Goal: Task Accomplishment & Management: Manage account settings

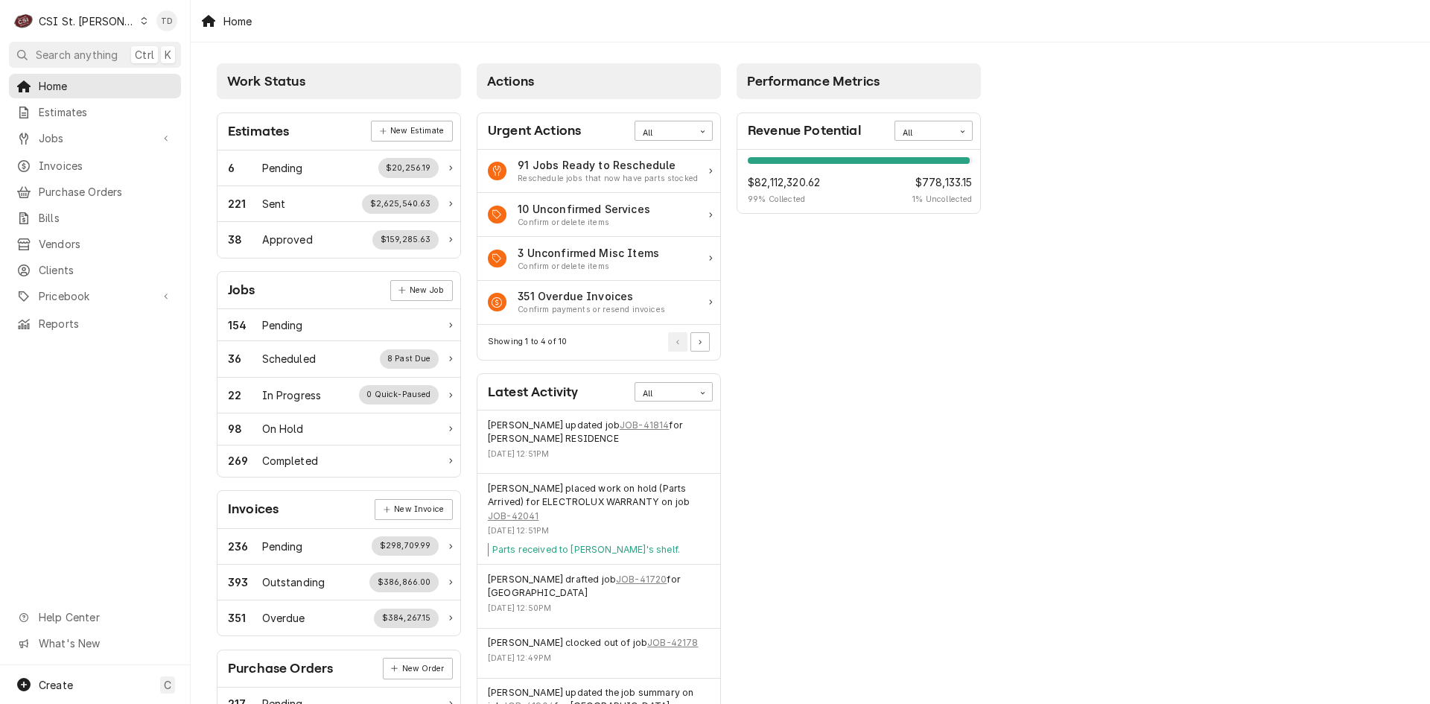
click at [108, 26] on div "C CSI St. [PERSON_NAME]" at bounding box center [81, 21] width 144 height 30
click at [150, 27] on div "CSI [US_STATE][GEOGRAPHIC_DATA]" at bounding box center [228, 30] width 197 height 16
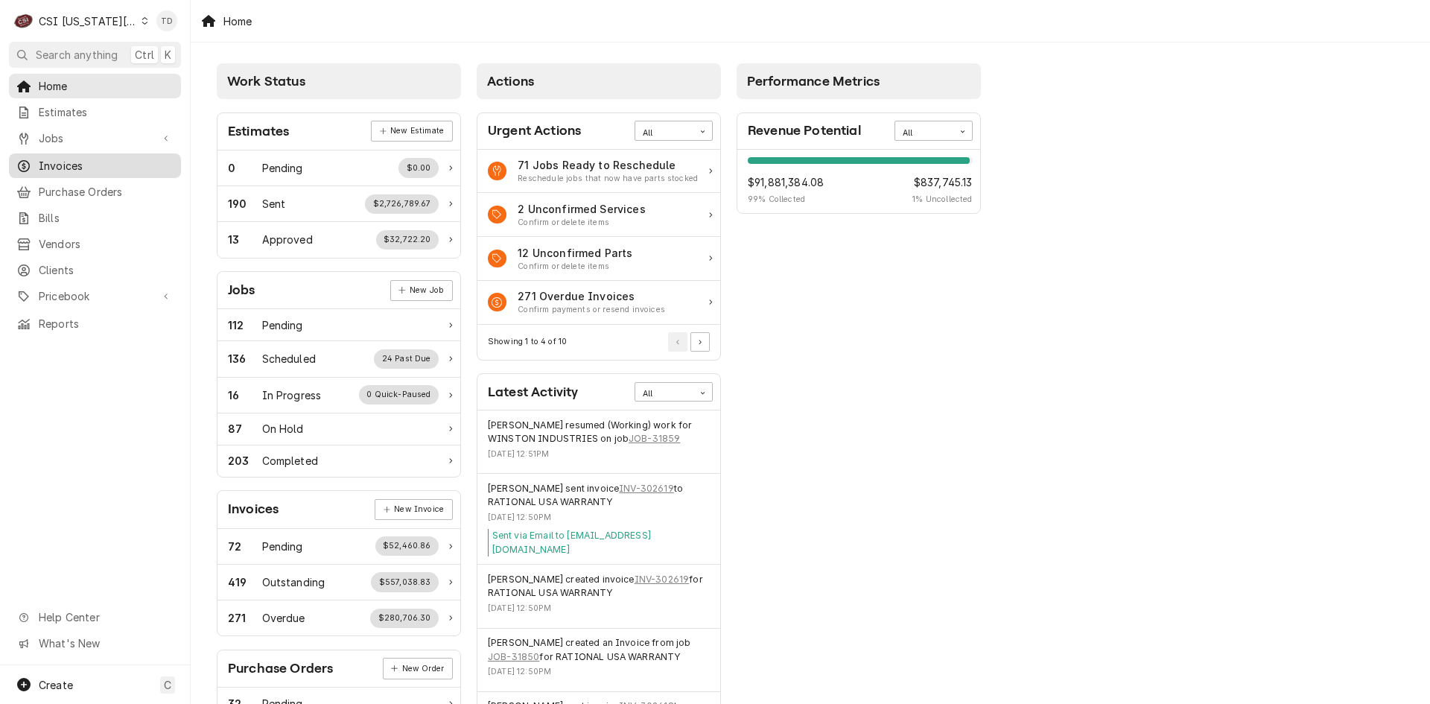
click at [117, 164] on span "Invoices" at bounding box center [106, 166] width 135 height 16
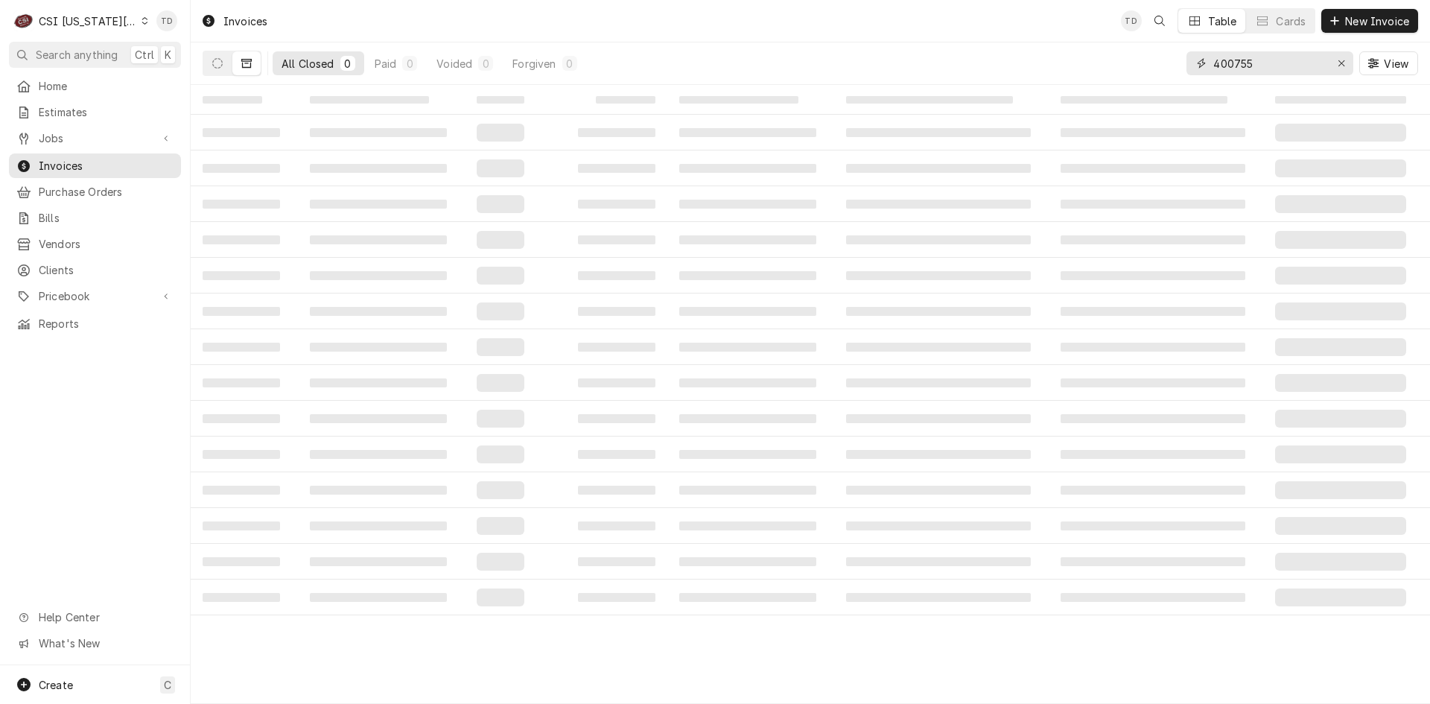
click at [1277, 69] on input "400755" at bounding box center [1270, 63] width 112 height 24
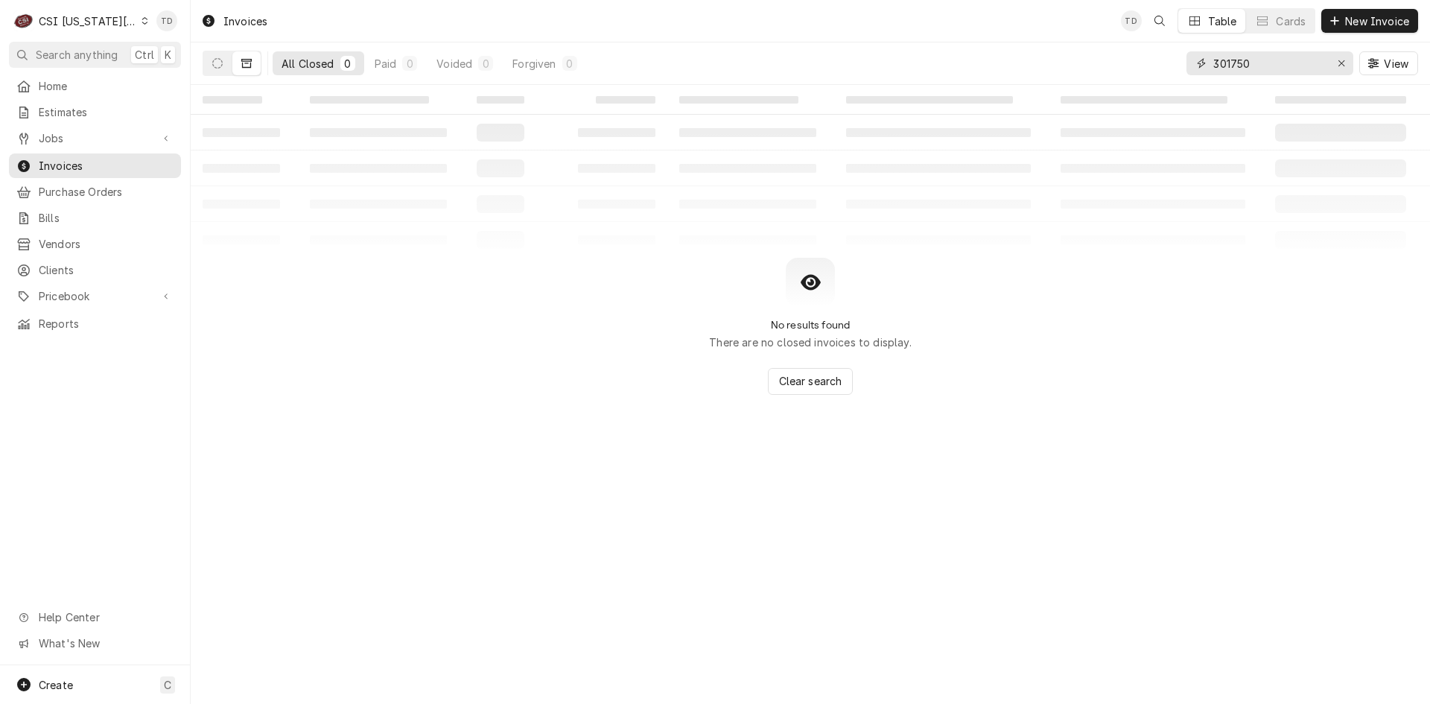
type input "301750"
click at [249, 63] on icon "Dynamic Content Wrapper" at bounding box center [246, 63] width 10 height 10
click at [225, 66] on button "Dynamic Content Wrapper" at bounding box center [217, 63] width 28 height 24
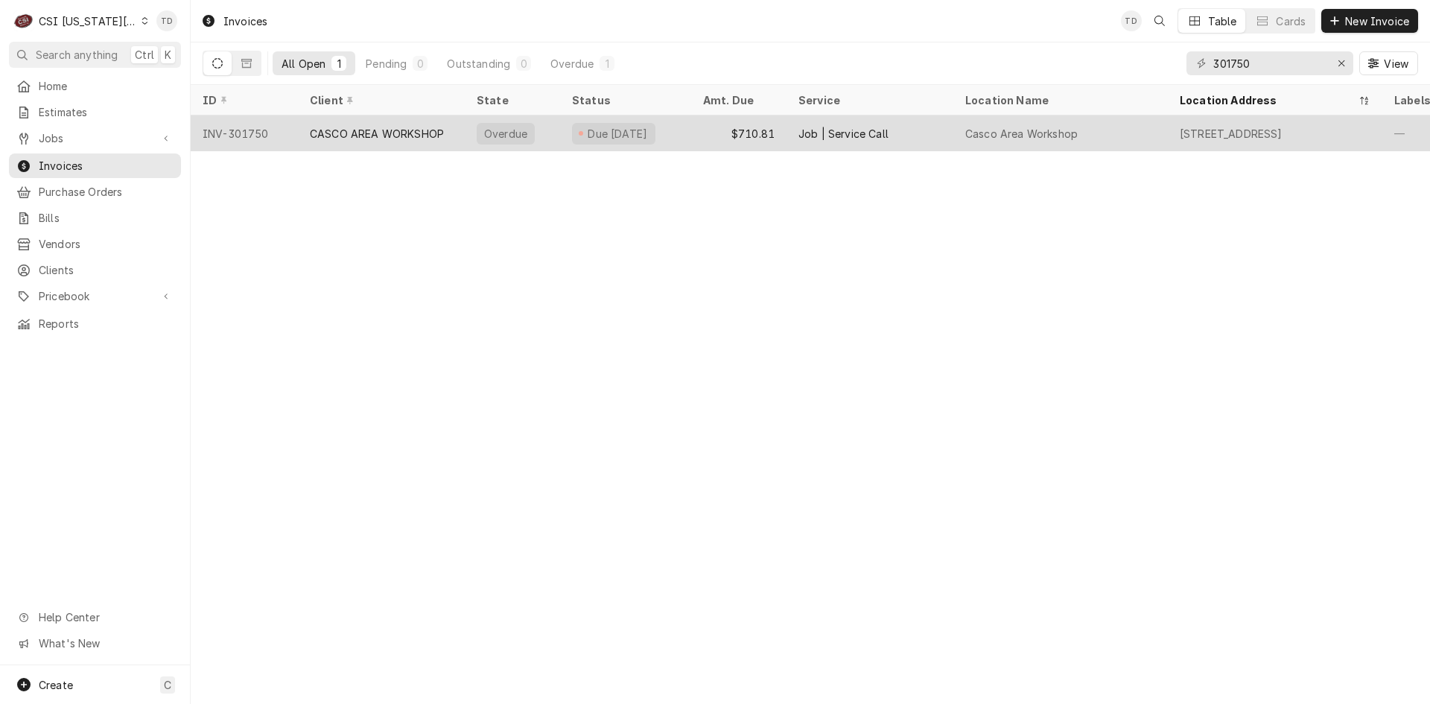
click at [384, 129] on div "CASCO AREA WORKSHOP" at bounding box center [377, 134] width 134 height 16
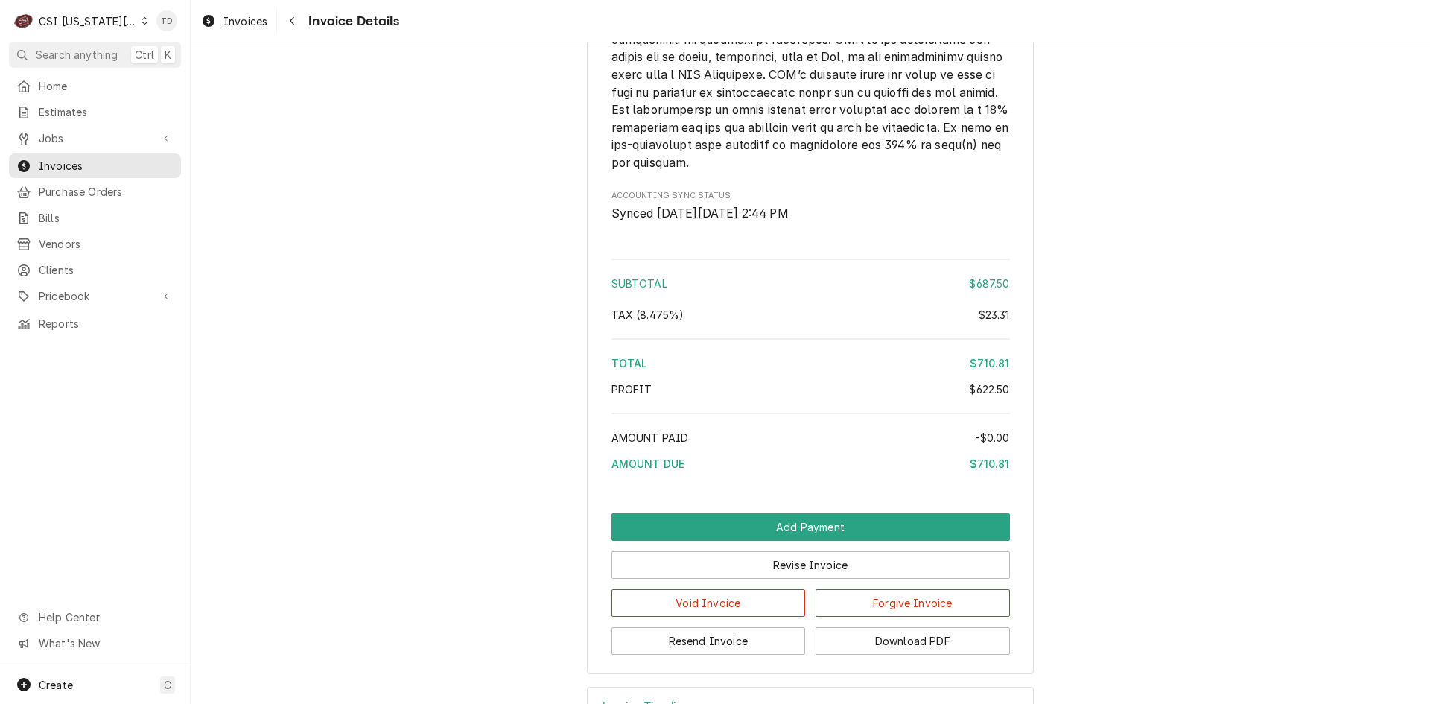
scroll to position [2558, 0]
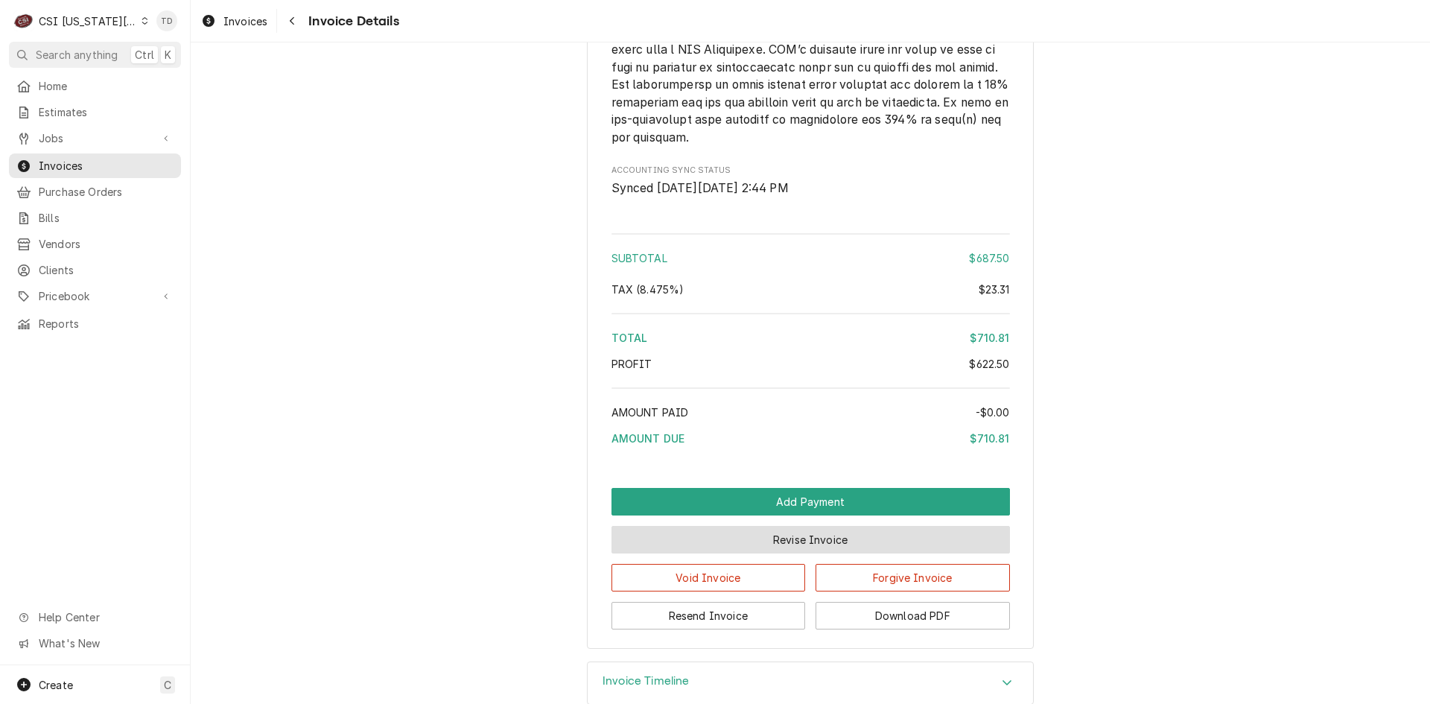
click at [738, 554] on button "Revise Invoice" at bounding box center [811, 540] width 399 height 28
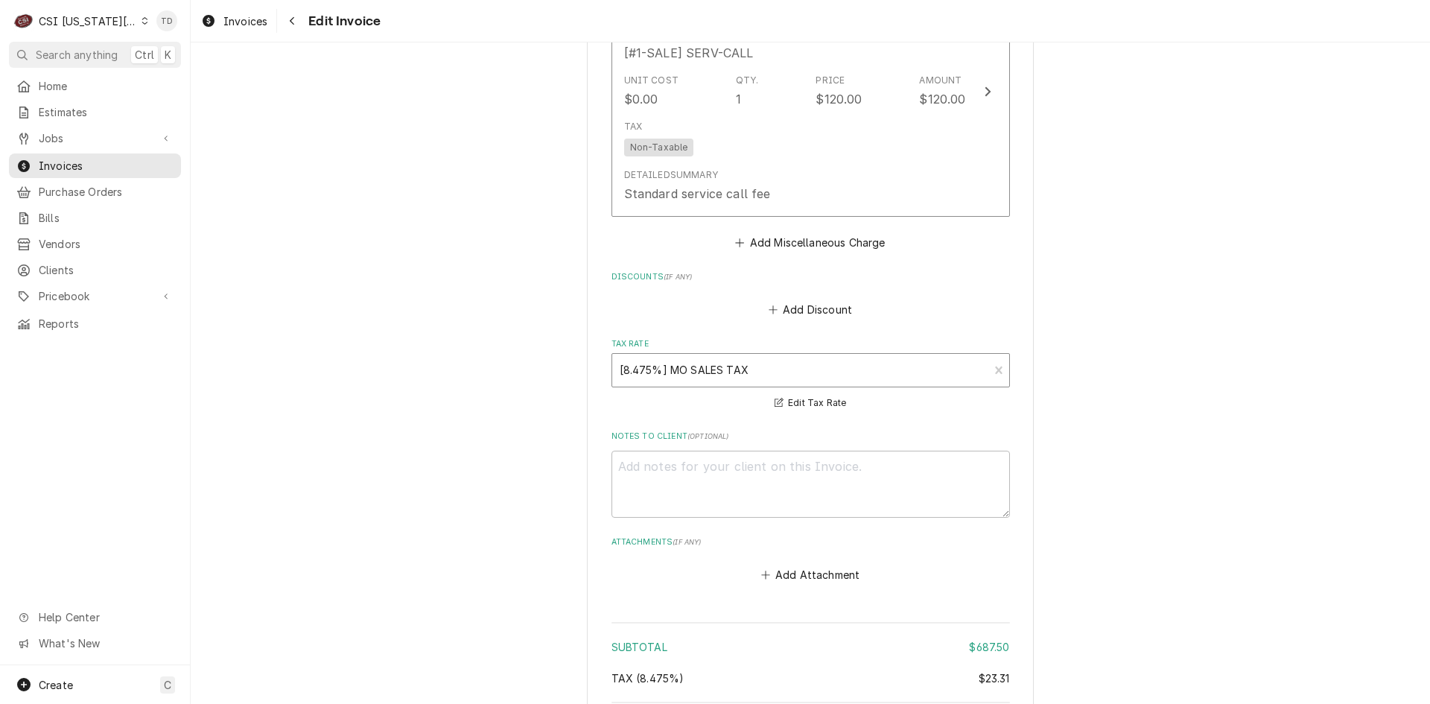
scroll to position [2260, 0]
click at [733, 368] on div "Tax Rate" at bounding box center [801, 365] width 362 height 27
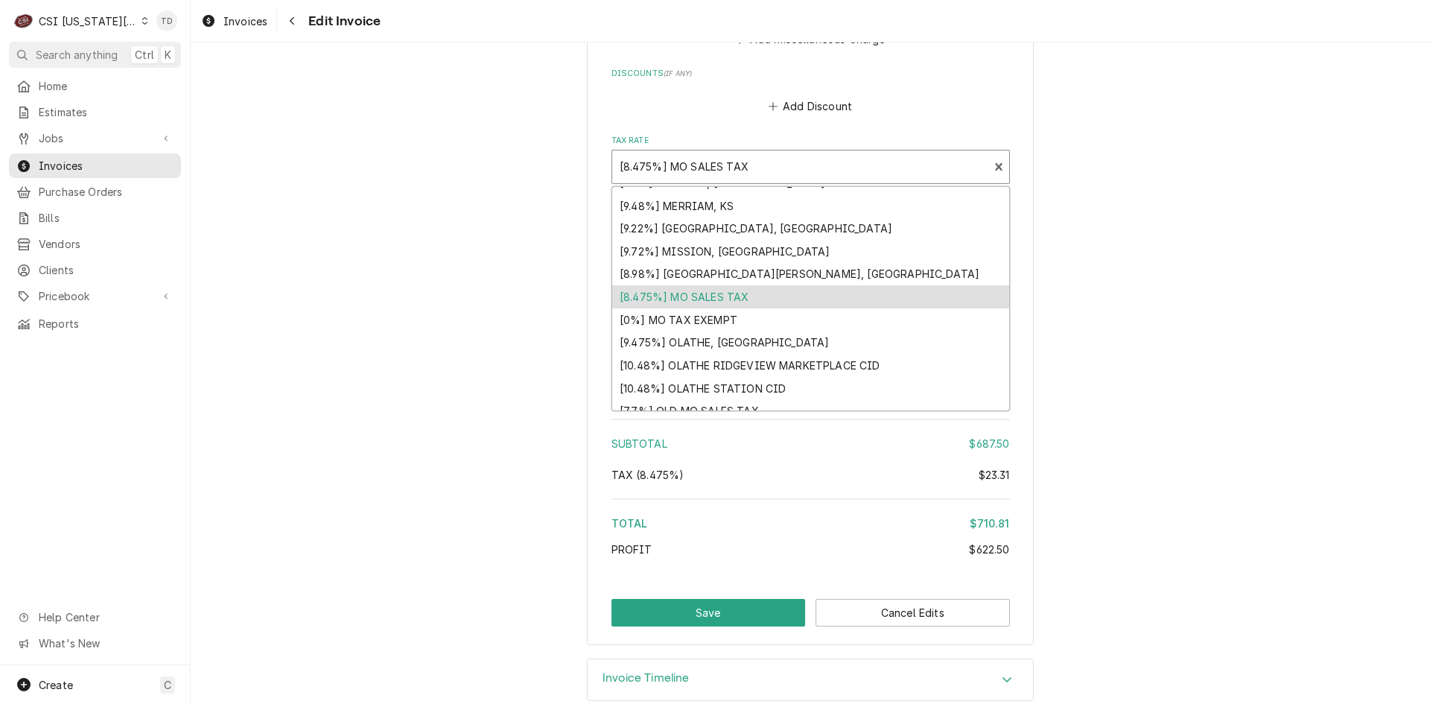
scroll to position [1314, 0]
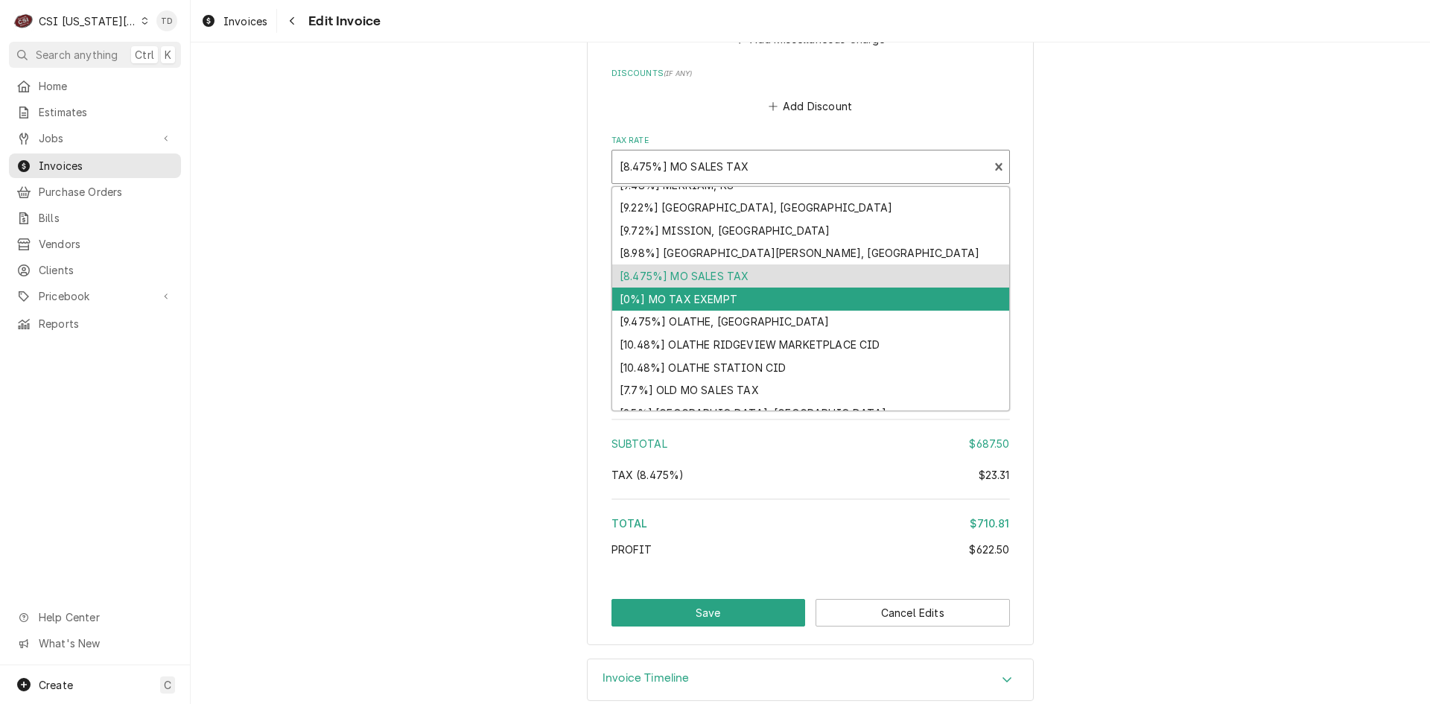
click at [698, 299] on div "[0%] MO TAX EXEMPT" at bounding box center [810, 299] width 397 height 23
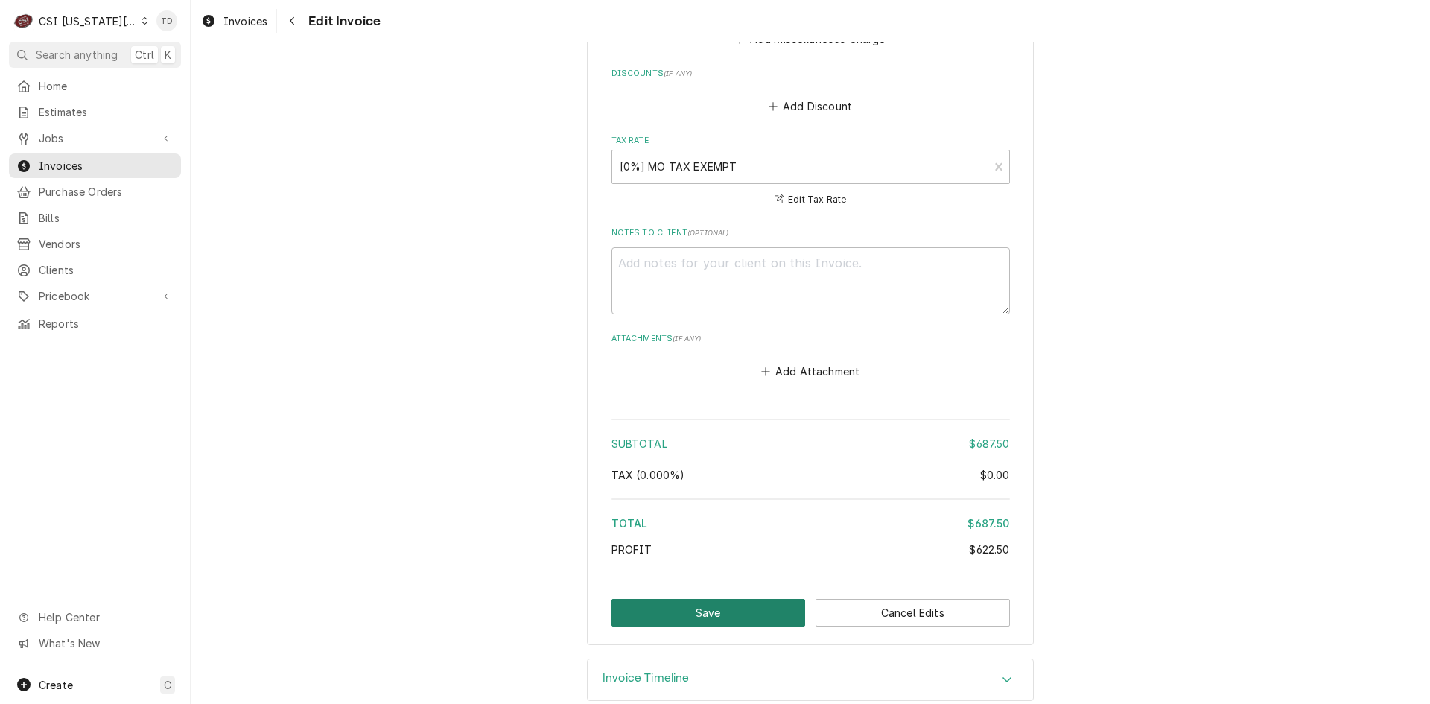
click at [724, 610] on button "Save" at bounding box center [709, 613] width 194 height 28
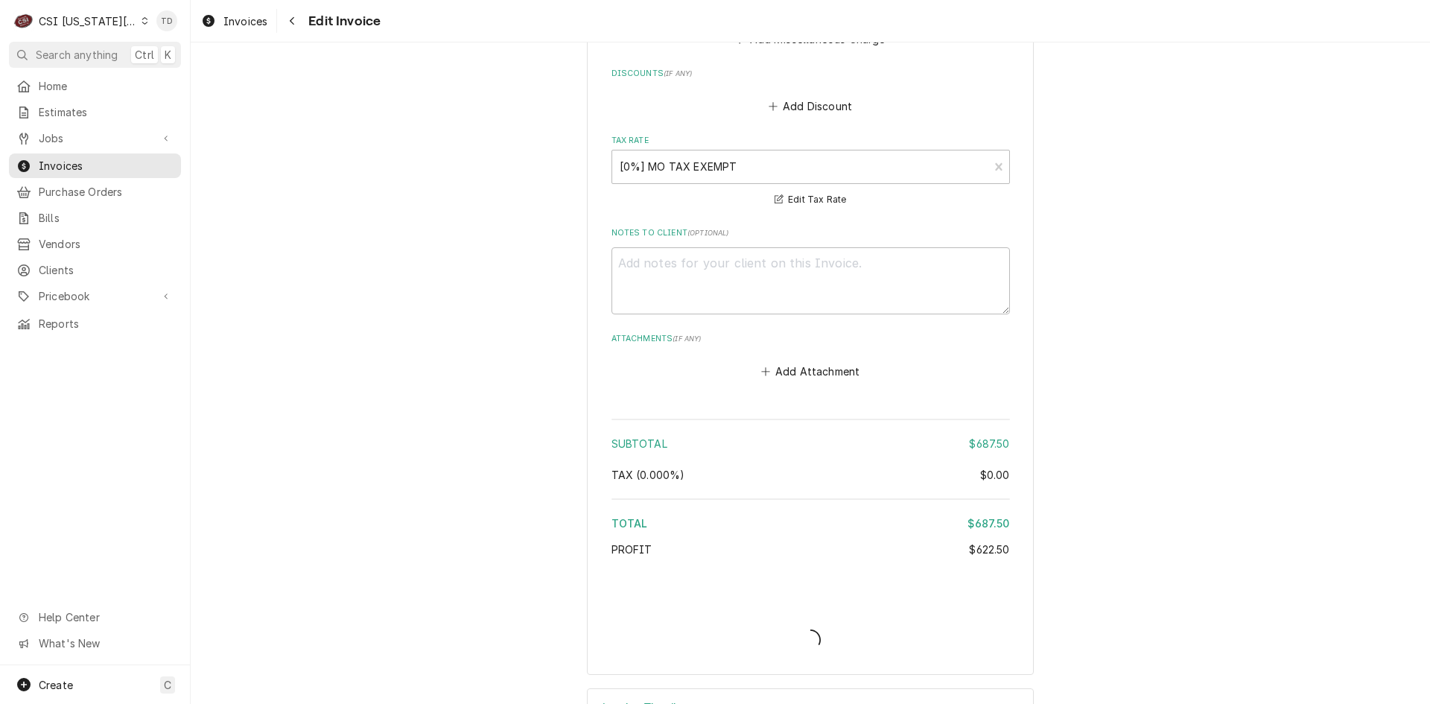
type textarea "x"
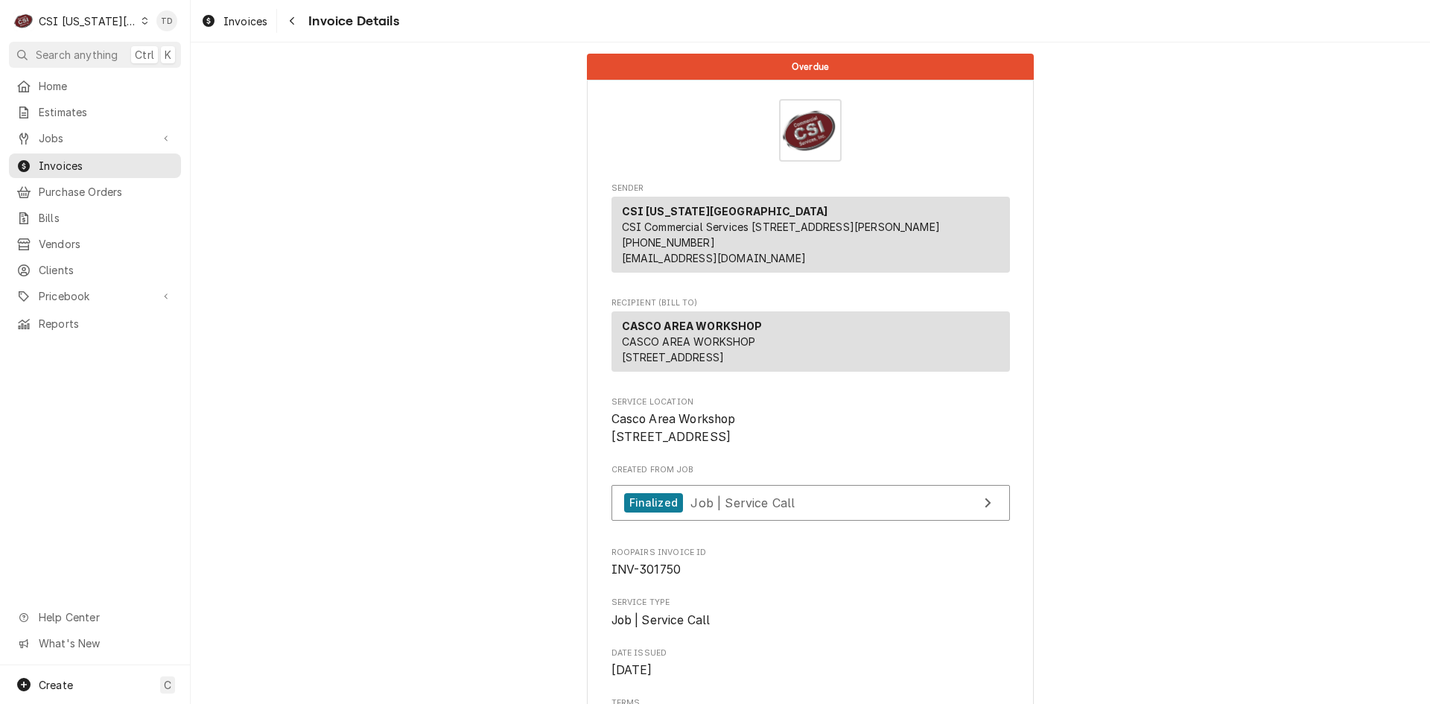
click at [142, 20] on icon "Dynamic Content Wrapper" at bounding box center [145, 20] width 7 height 7
click at [159, 54] on div "CSI [US_STATE]" at bounding box center [256, 56] width 218 height 16
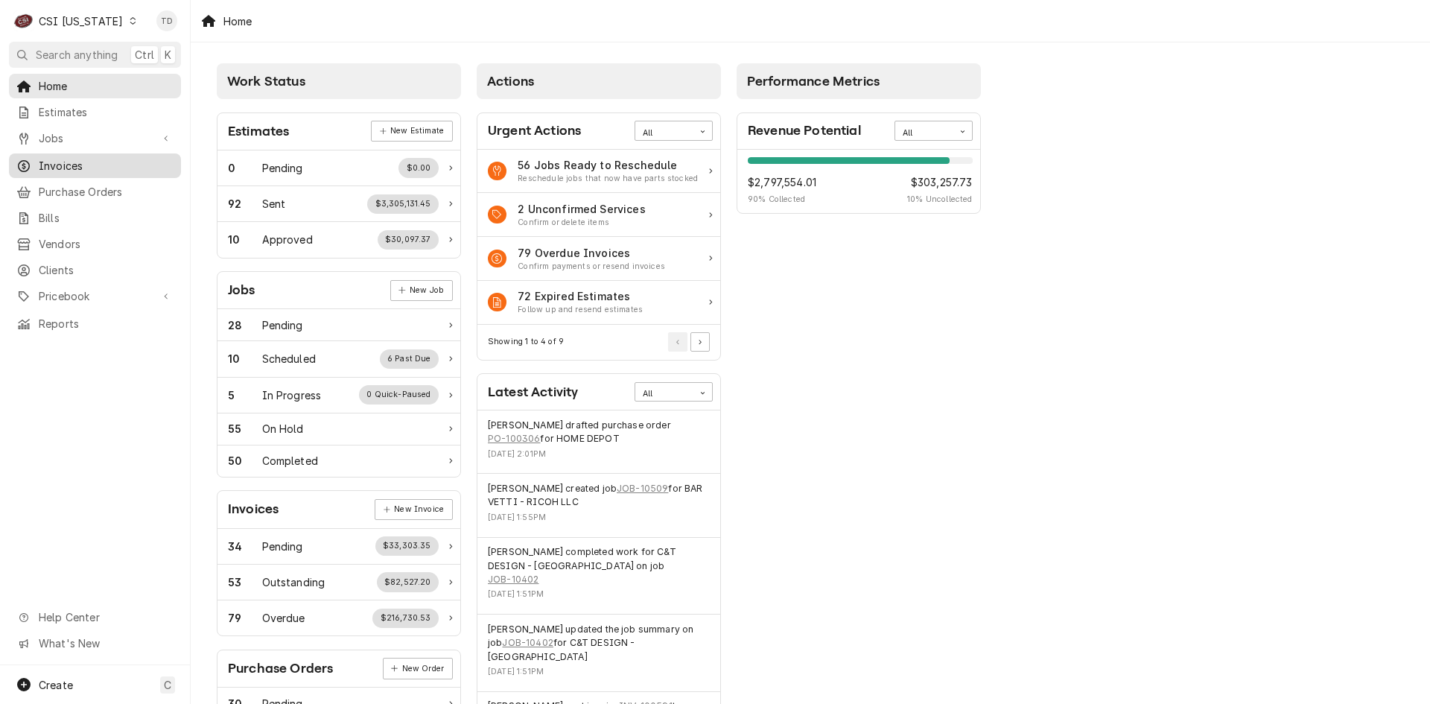
click at [83, 162] on span "Invoices" at bounding box center [106, 166] width 135 height 16
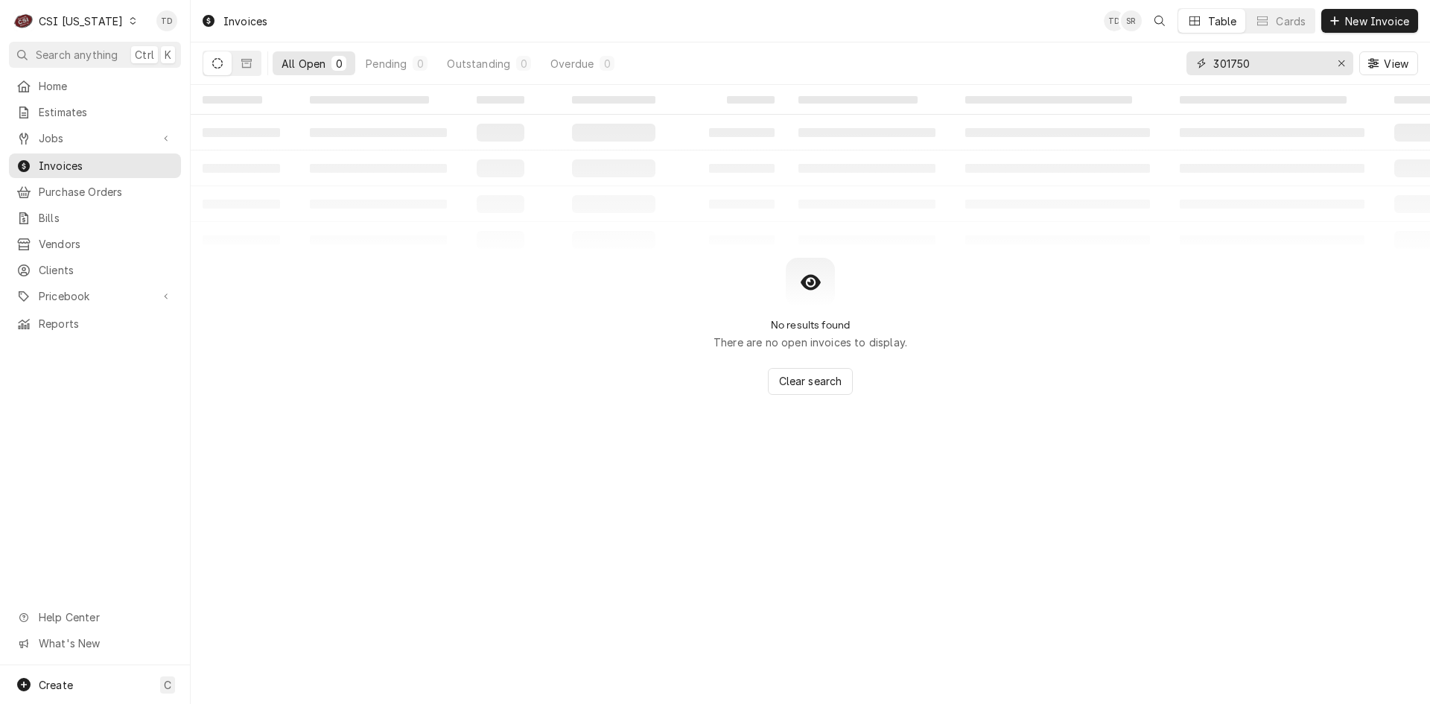
click at [1273, 60] on input "301750" at bounding box center [1270, 63] width 112 height 24
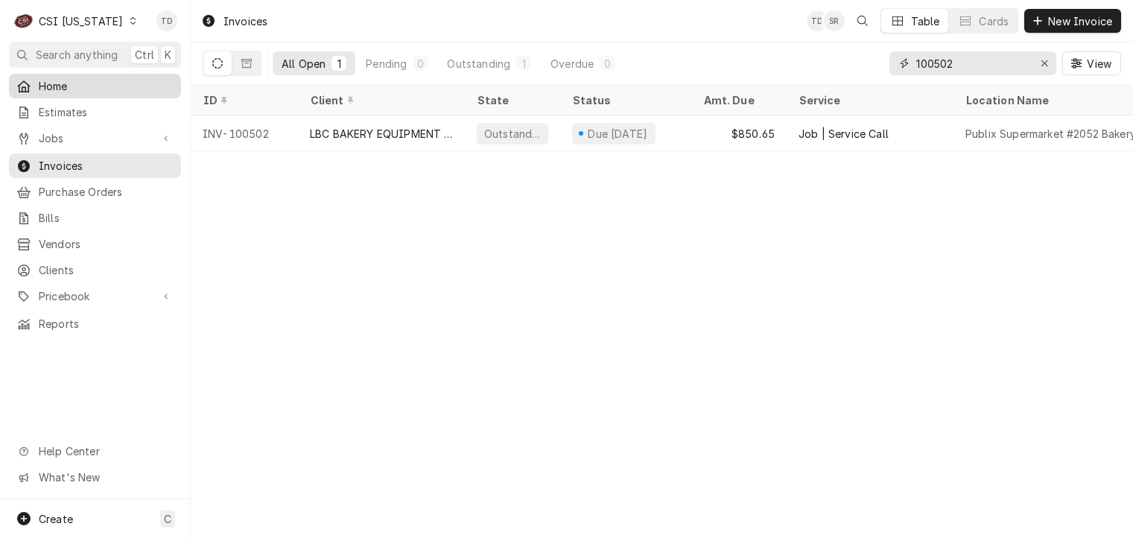
type input "100502"
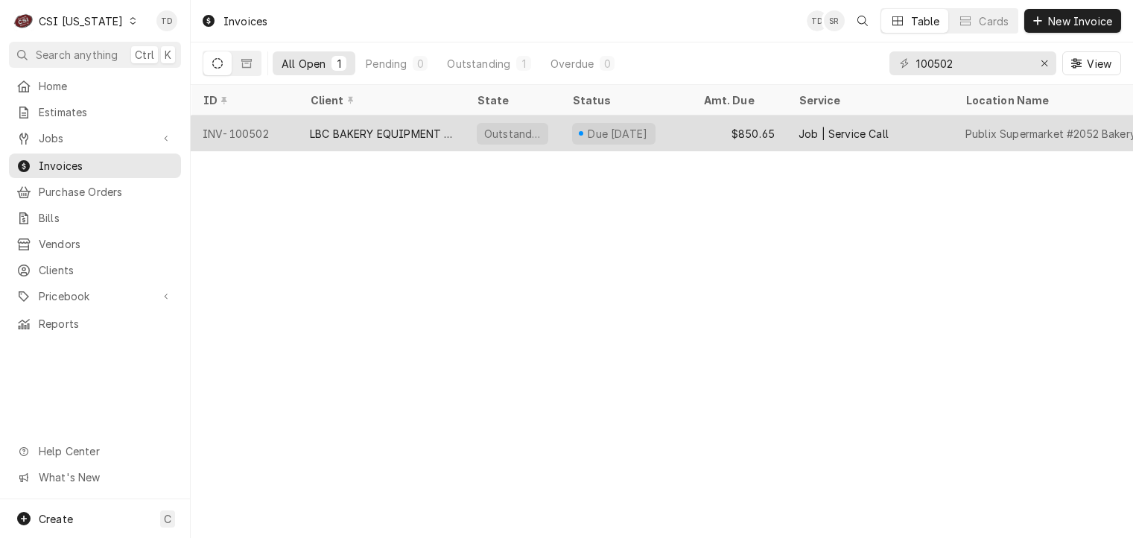
click at [712, 133] on div "$850.65" at bounding box center [738, 133] width 95 height 36
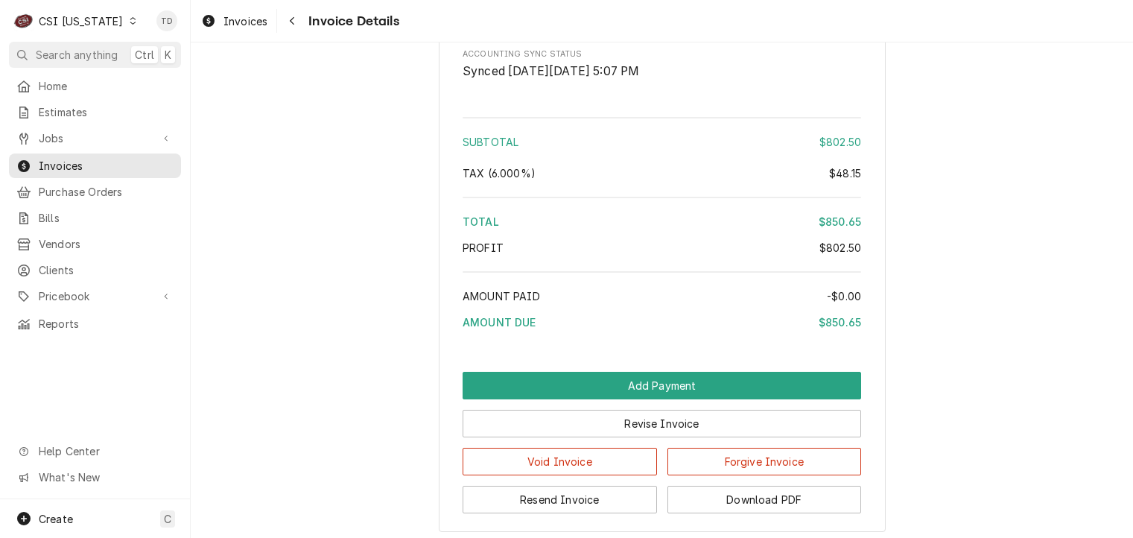
scroll to position [2682, 0]
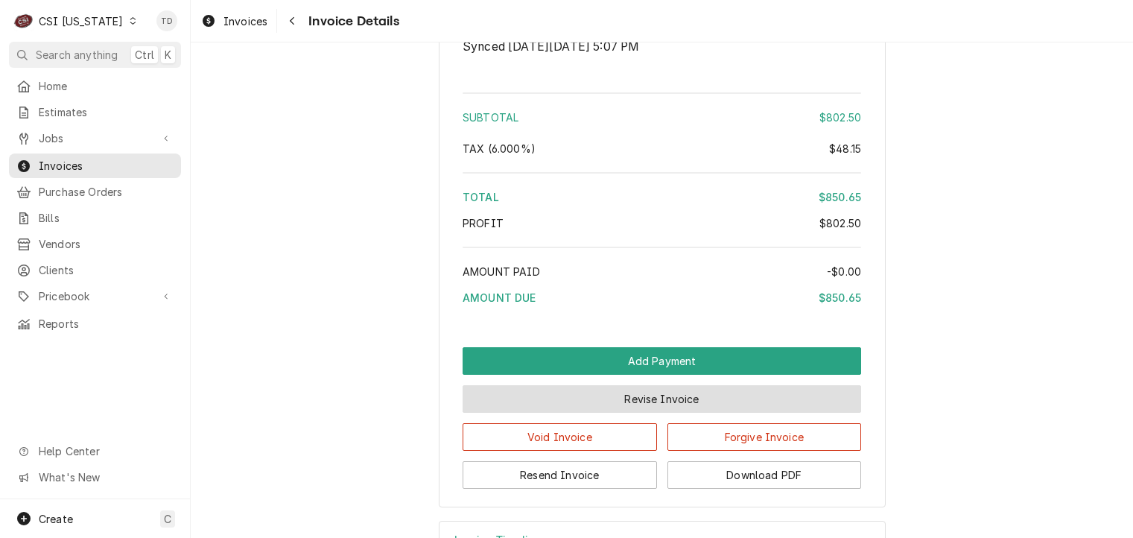
click at [563, 413] on button "Revise Invoice" at bounding box center [662, 399] width 399 height 28
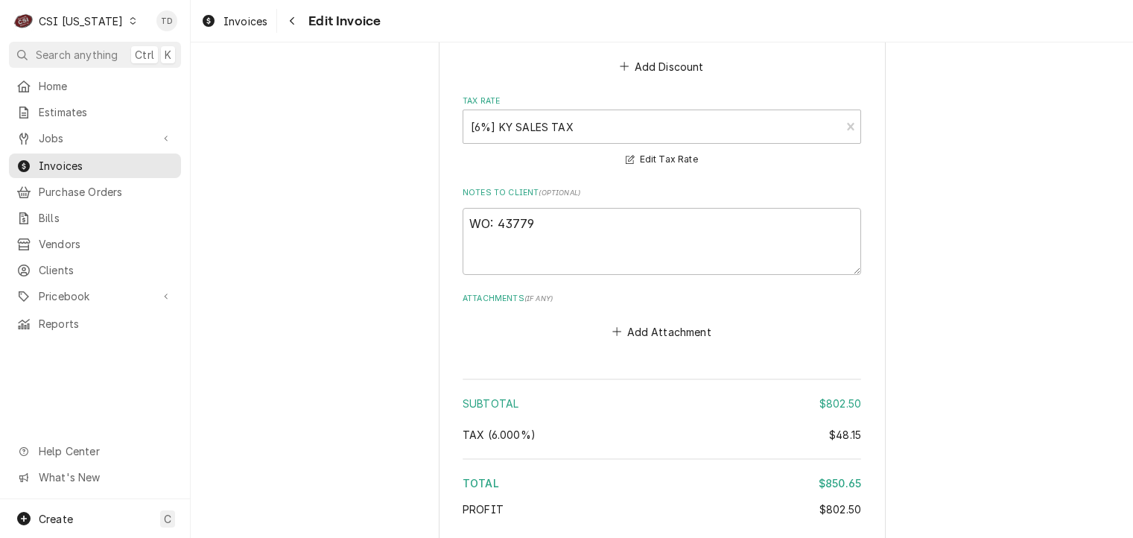
scroll to position [2434, 0]
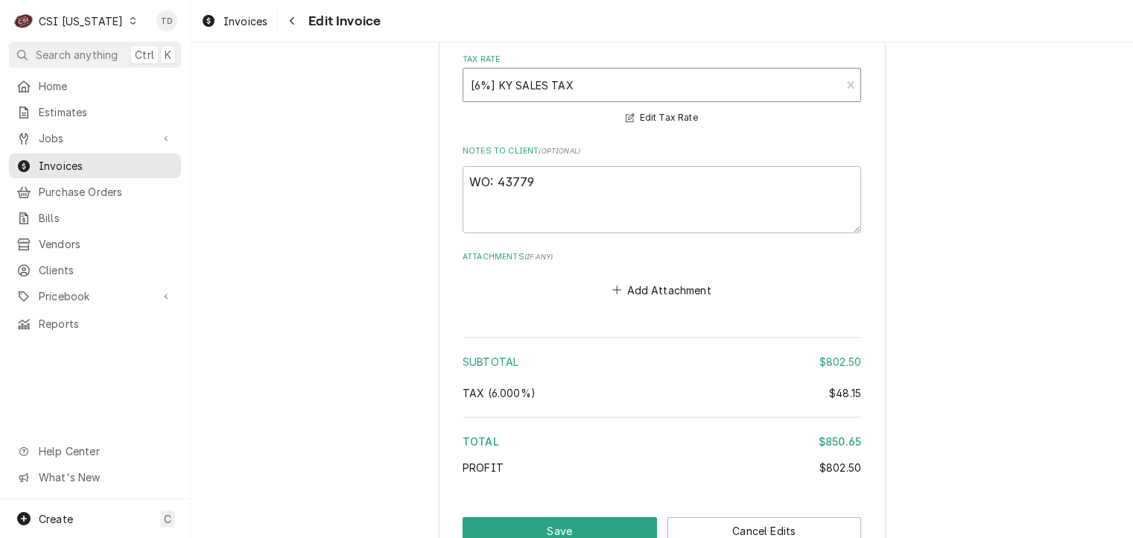
click at [522, 84] on div "Tax Rate" at bounding box center [652, 85] width 362 height 27
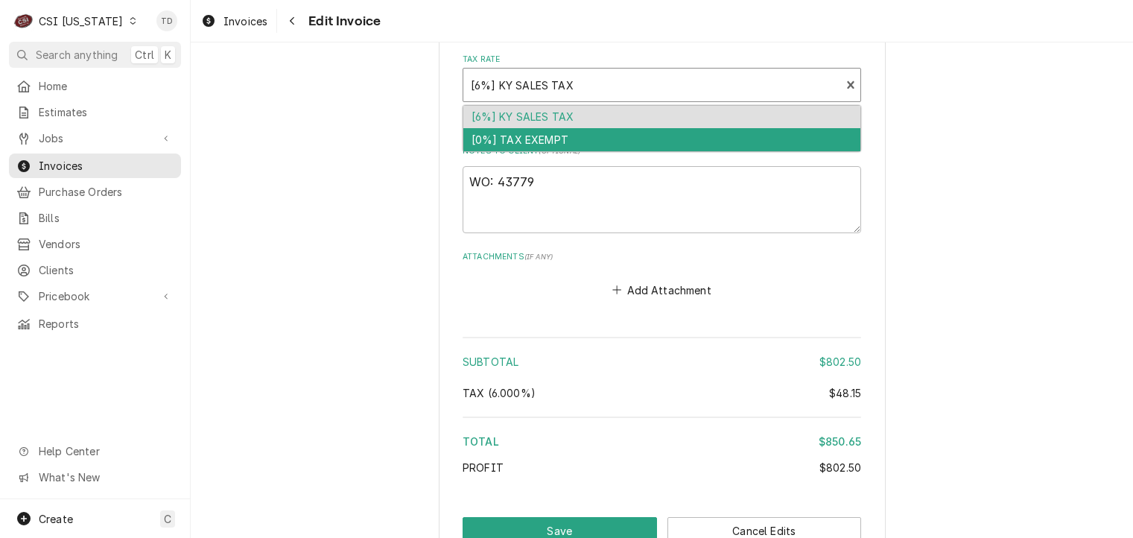
click at [519, 137] on div "[0%] TAX EXEMPT" at bounding box center [661, 139] width 397 height 23
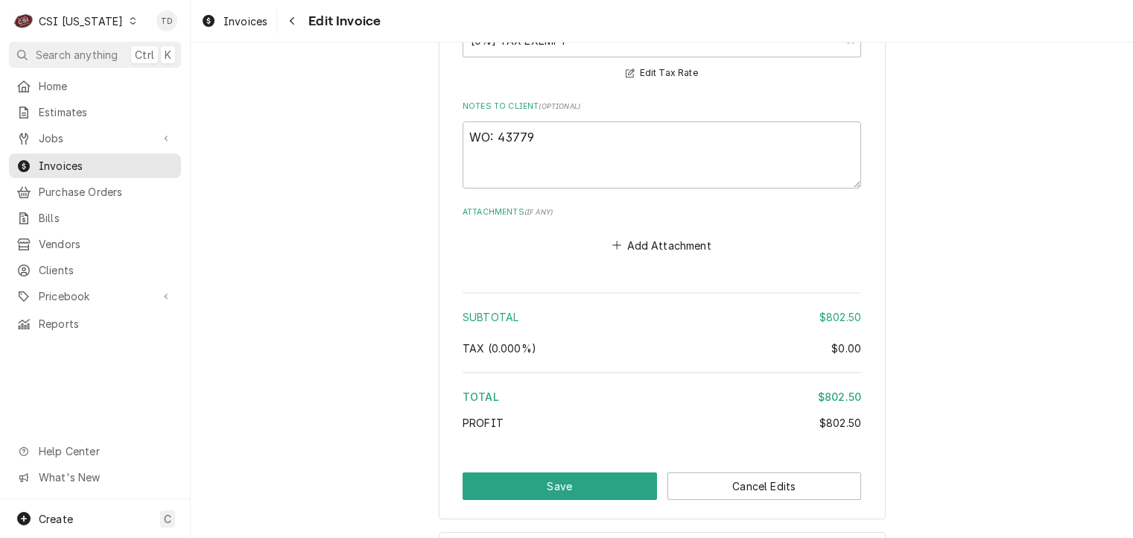
scroll to position [2483, 0]
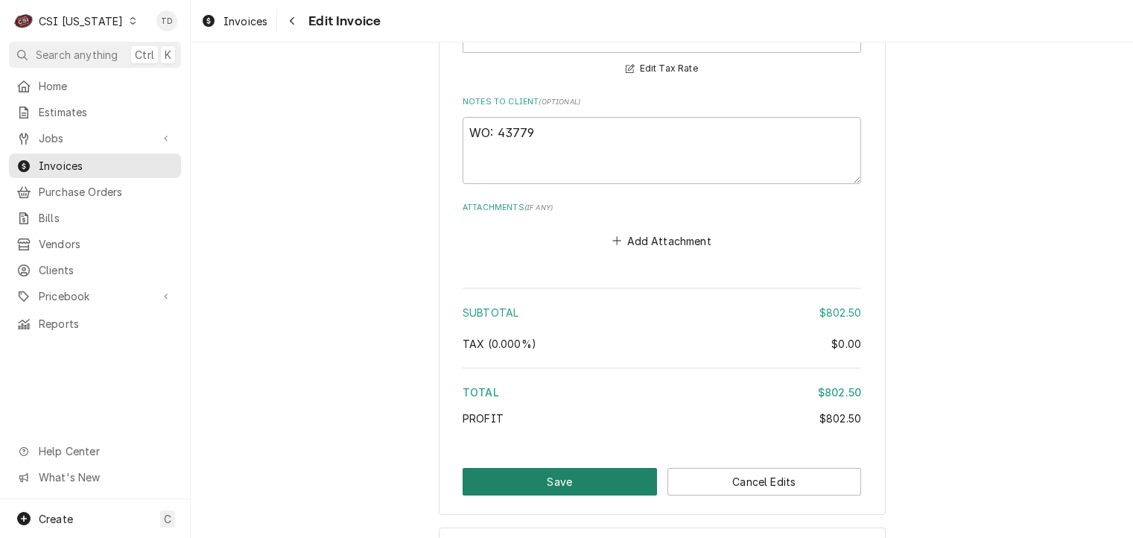
click at [539, 481] on button "Save" at bounding box center [560, 482] width 194 height 28
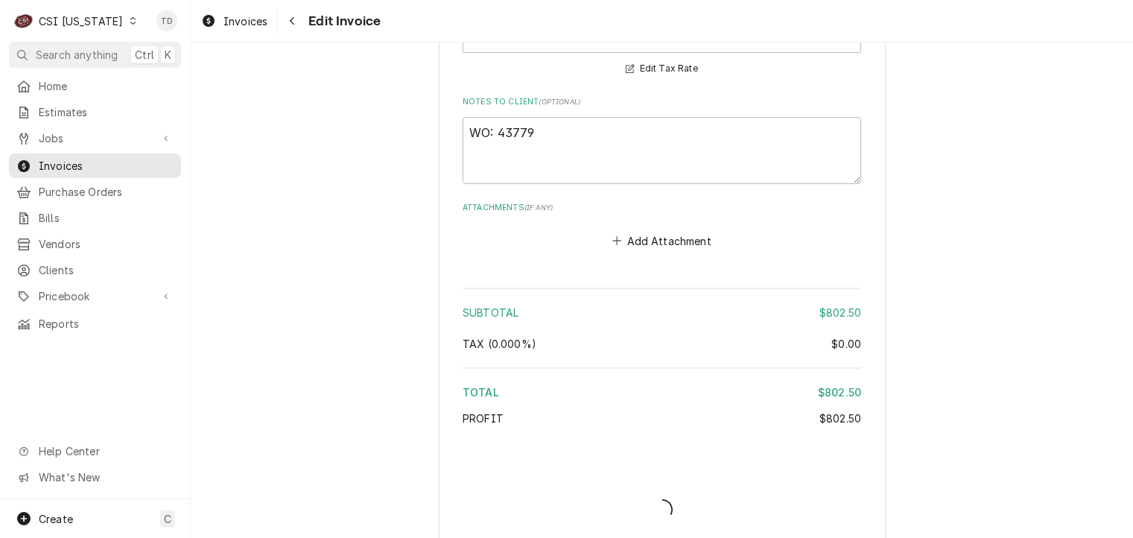
type textarea "x"
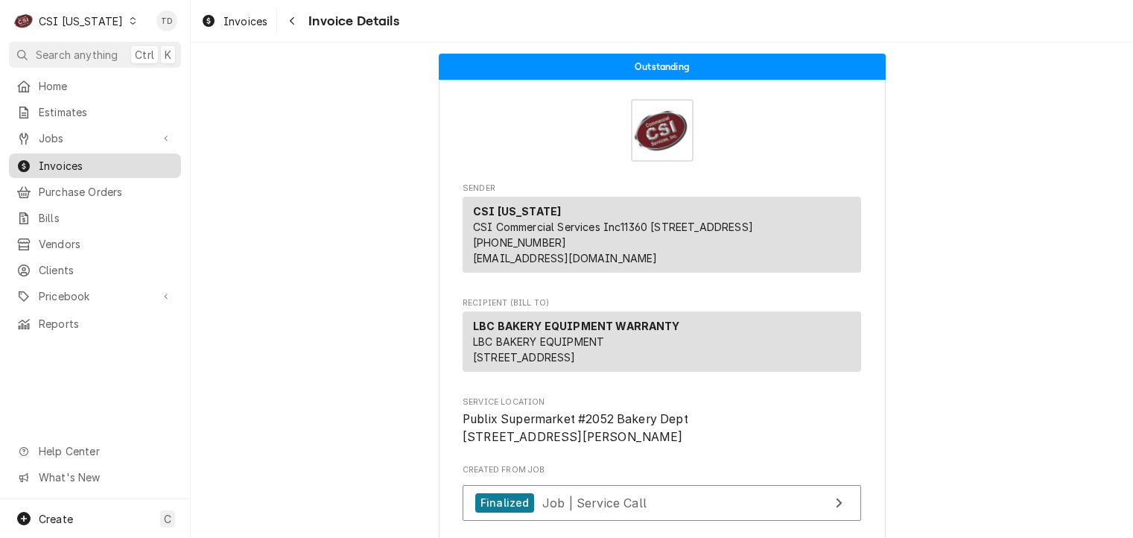
click at [95, 158] on span "Invoices" at bounding box center [106, 166] width 135 height 16
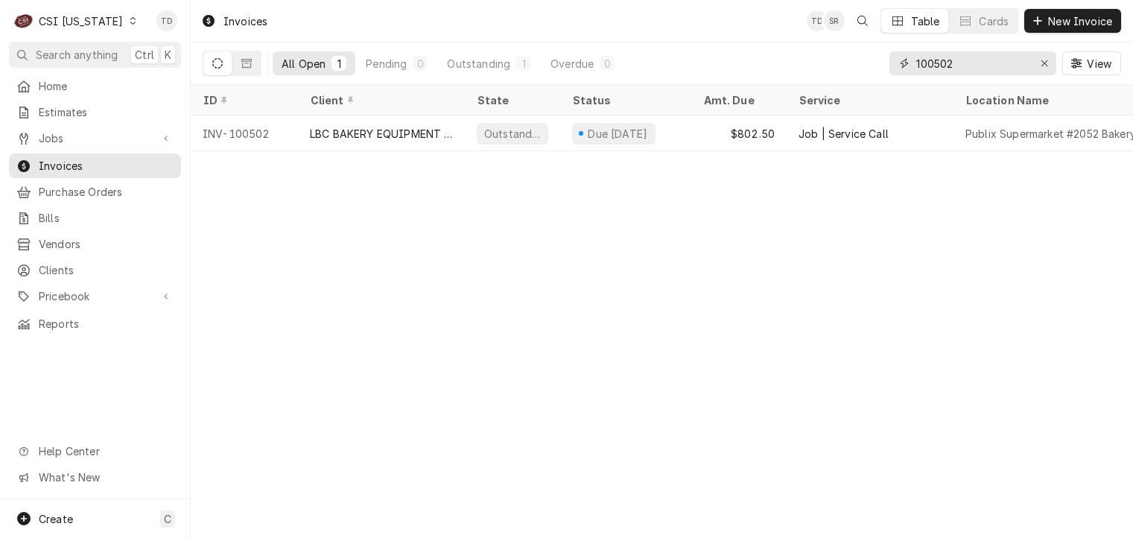
click at [975, 65] on input "100502" at bounding box center [972, 63] width 112 height 24
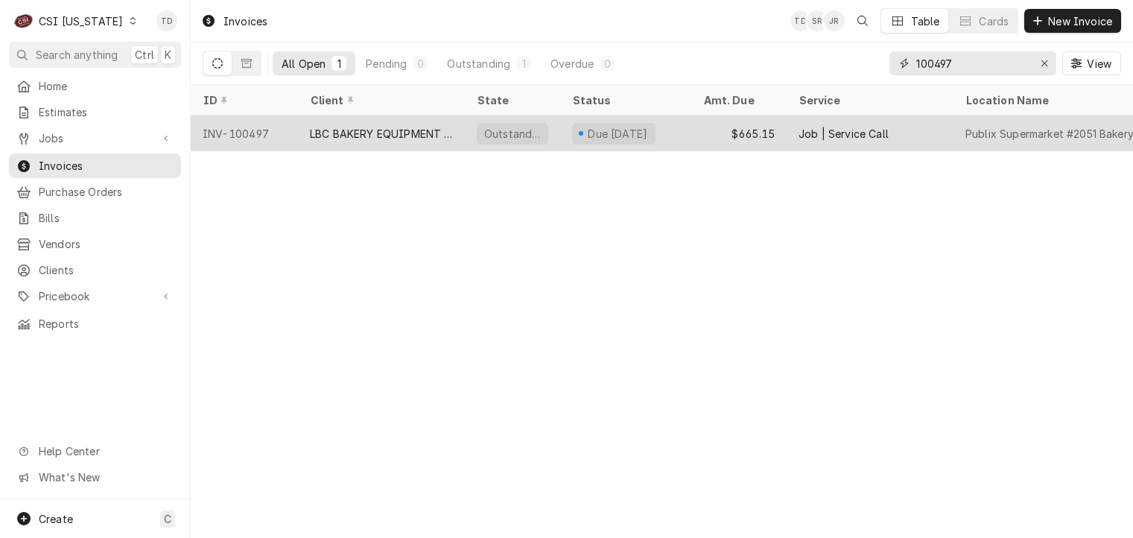
type input "100497"
click at [373, 130] on div "LBC BAKERY EQUIPMENT WARRANTY" at bounding box center [381, 134] width 143 height 16
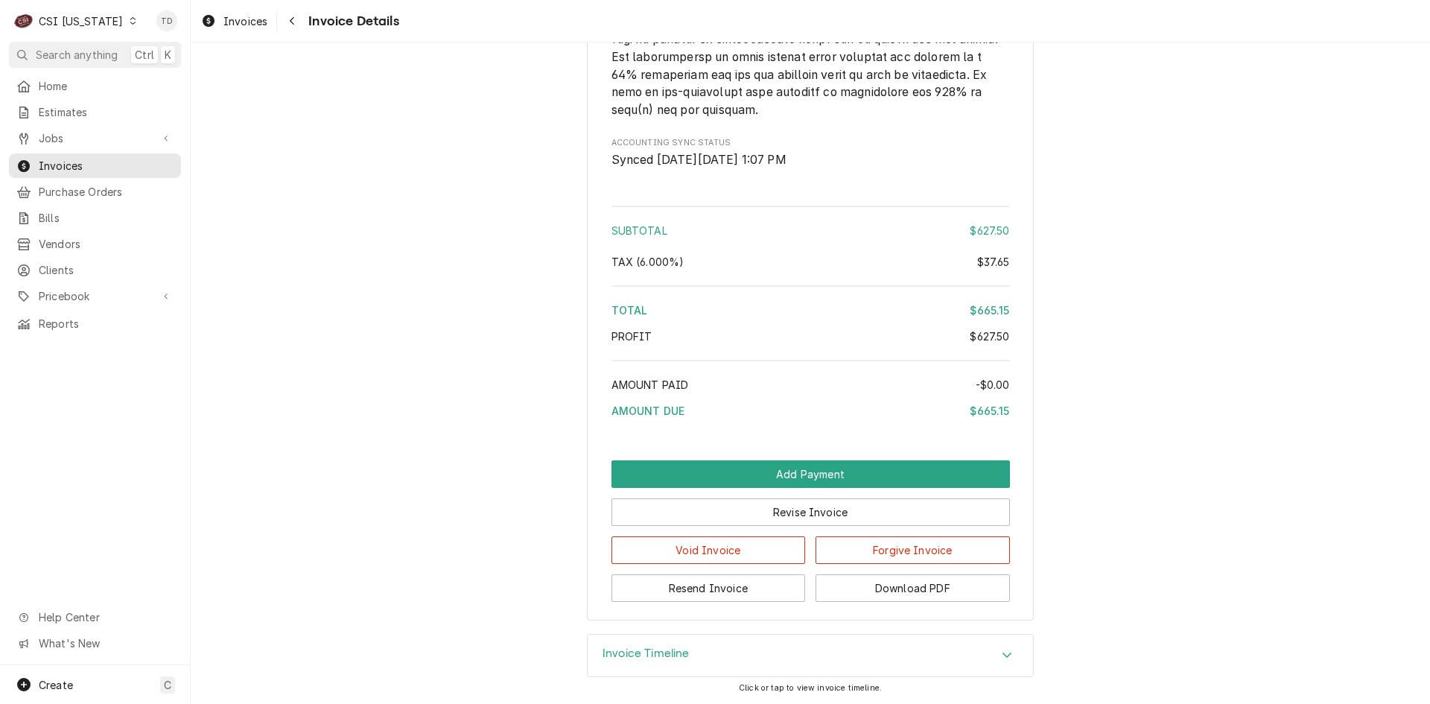
scroll to position [2556, 0]
click at [671, 513] on button "Revise Invoice" at bounding box center [811, 512] width 399 height 28
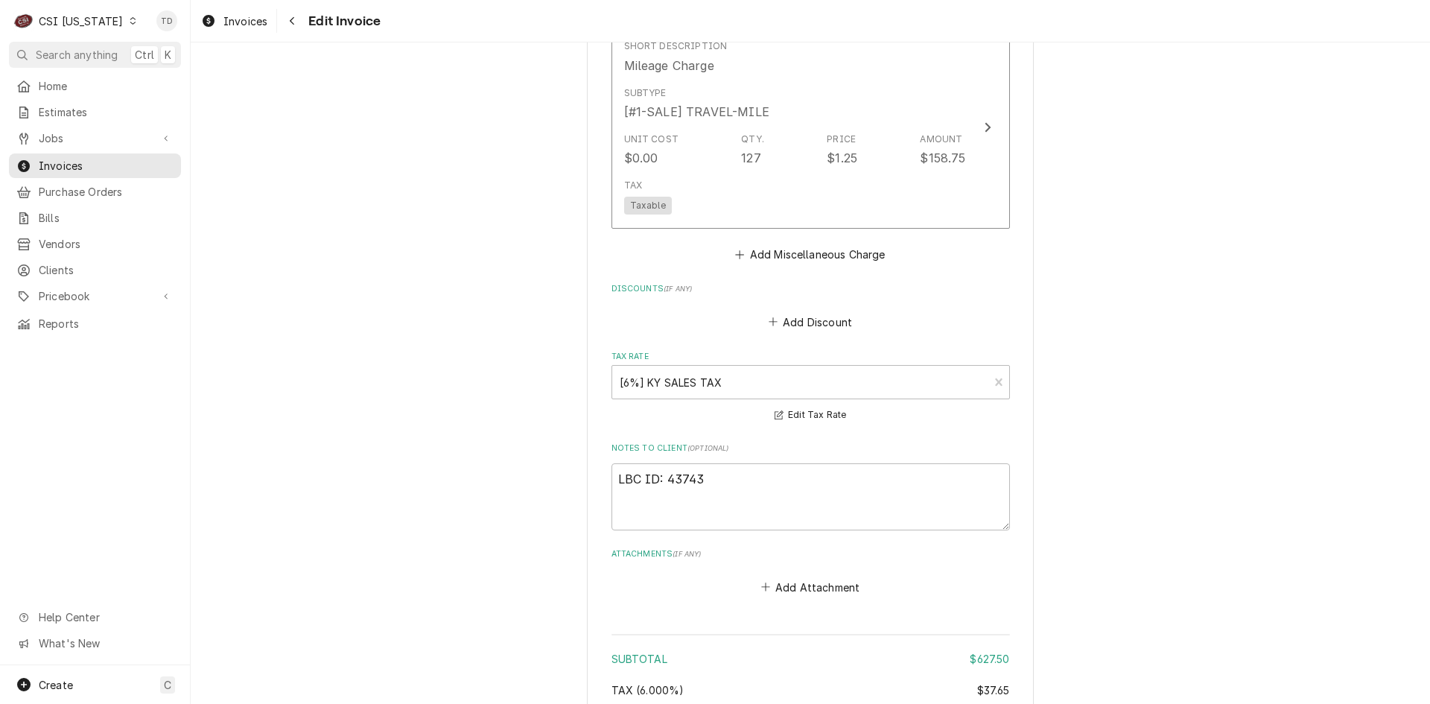
scroll to position [2136, 0]
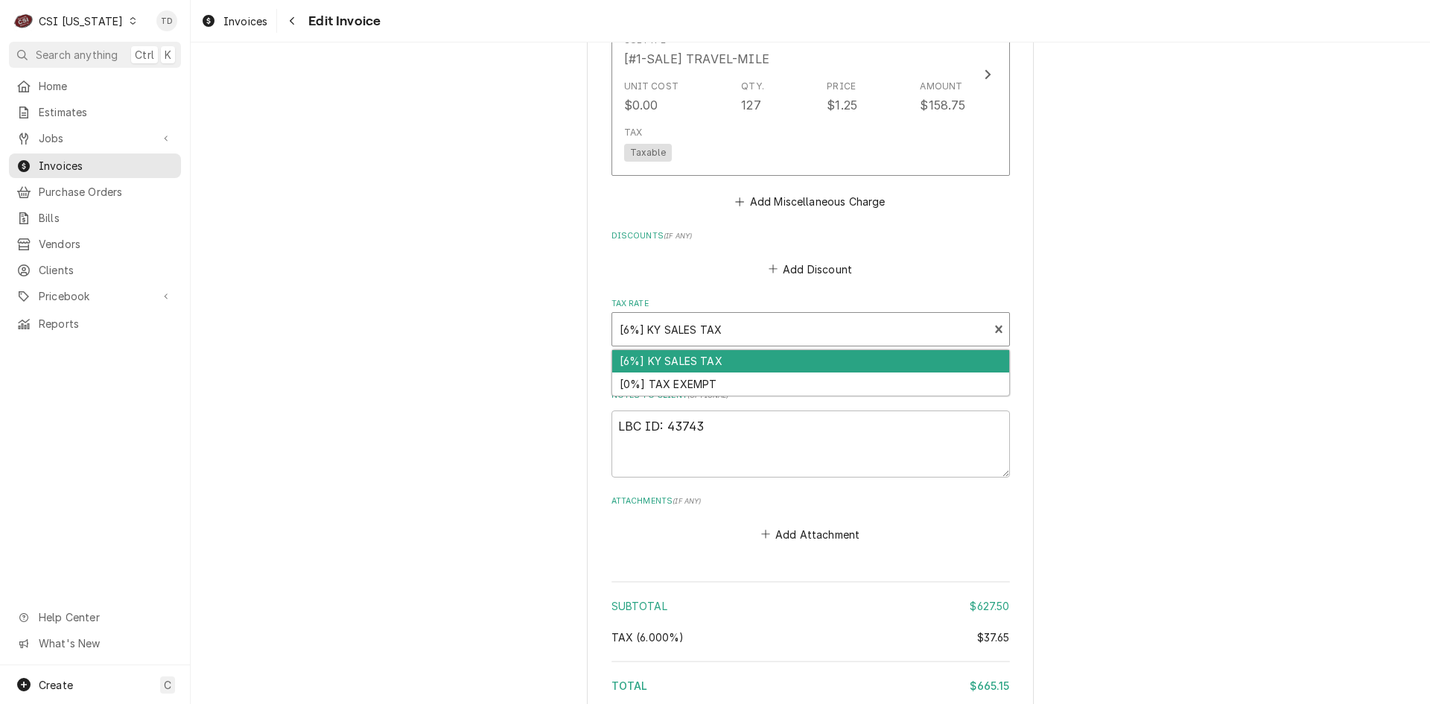
click at [668, 324] on div "Tax Rate" at bounding box center [801, 329] width 362 height 27
click at [667, 377] on div "[0%] TAX EXEMPT" at bounding box center [810, 384] width 397 height 23
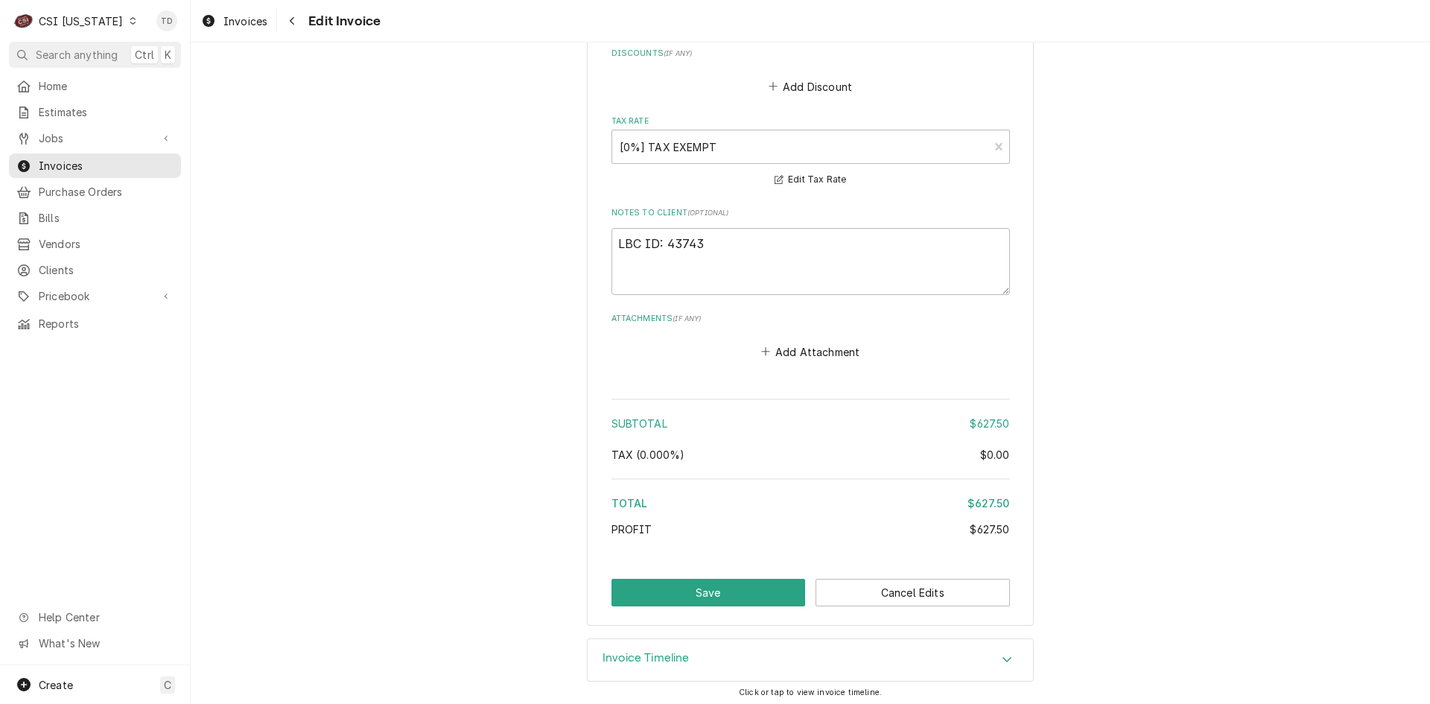
scroll to position [2323, 0]
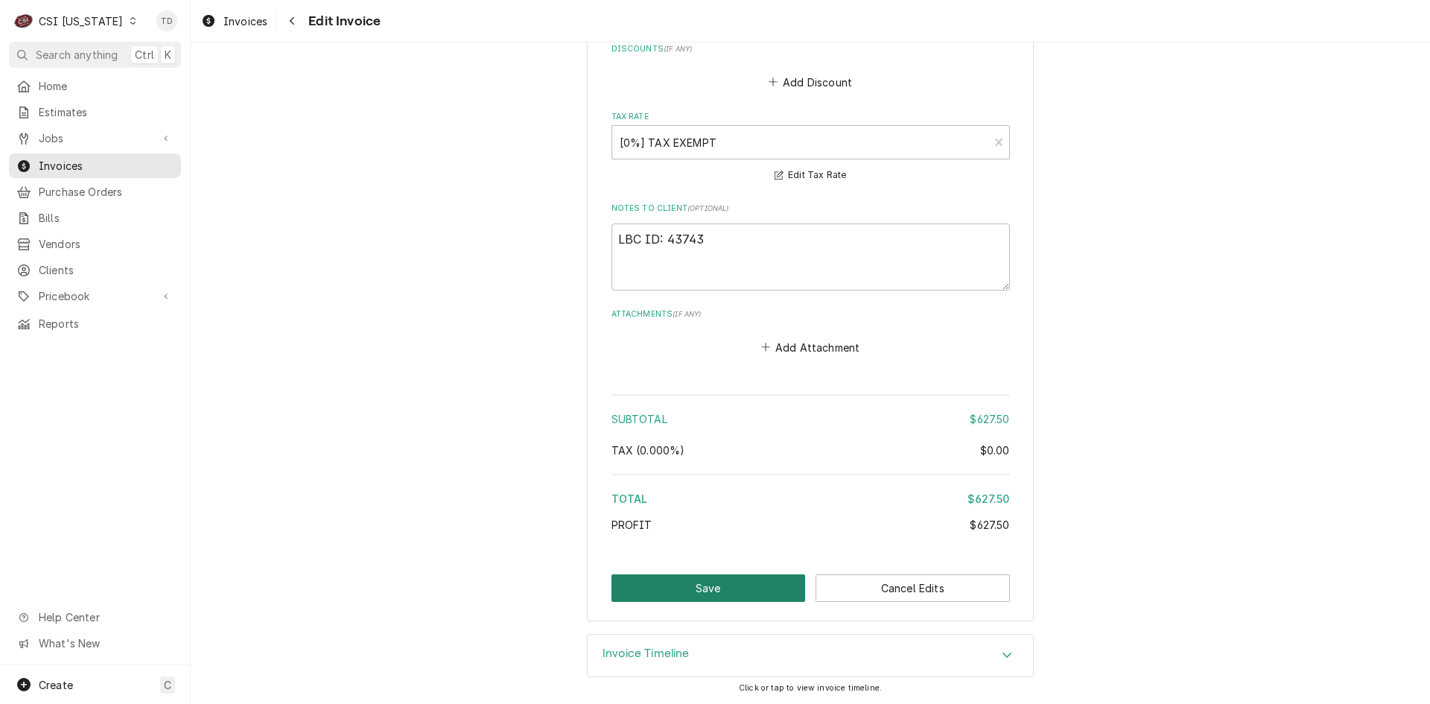
click at [668, 583] on button "Save" at bounding box center [709, 588] width 194 height 28
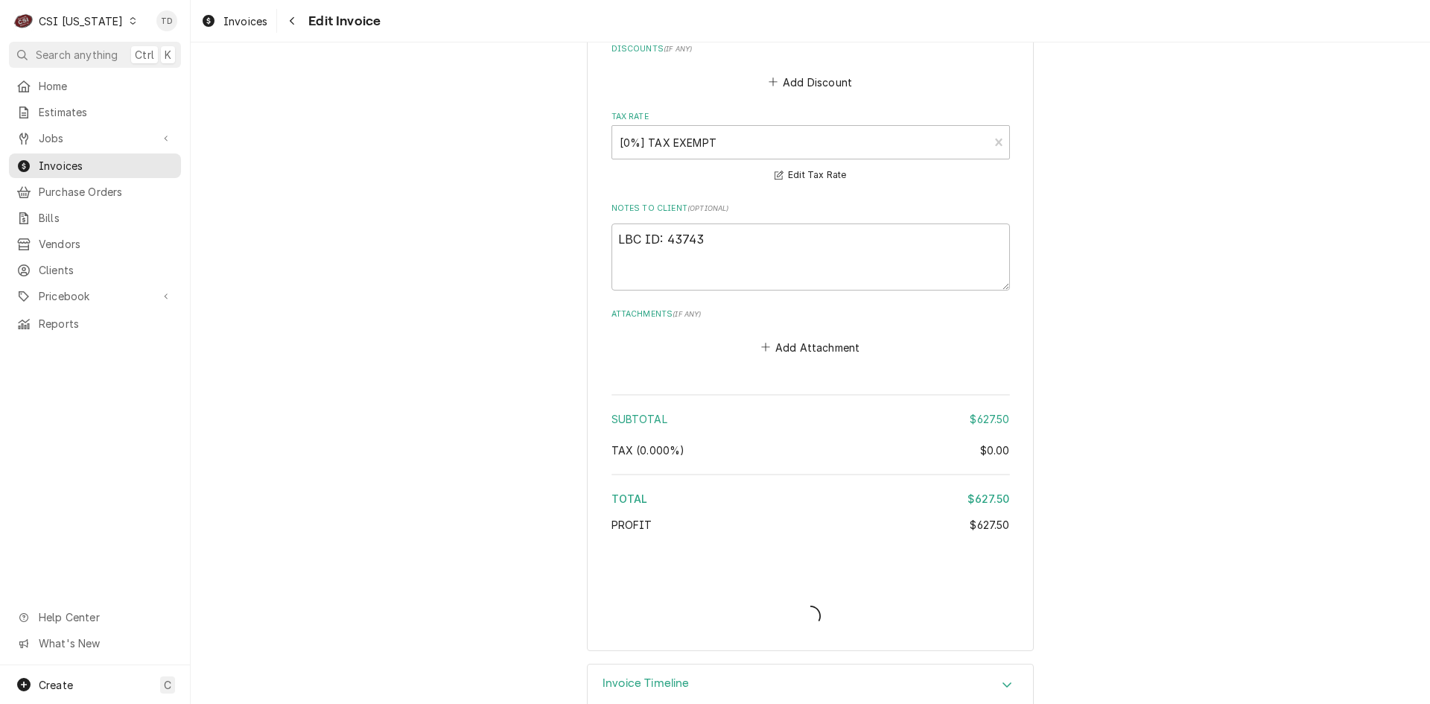
type textarea "x"
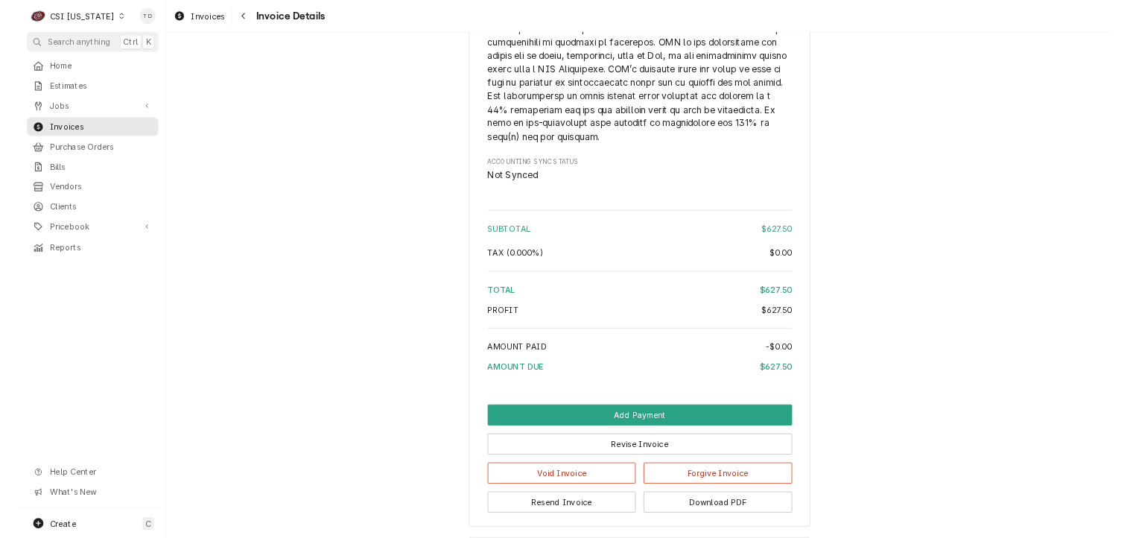
scroll to position [2459, 0]
